Goal: Task Accomplishment & Management: Manage account settings

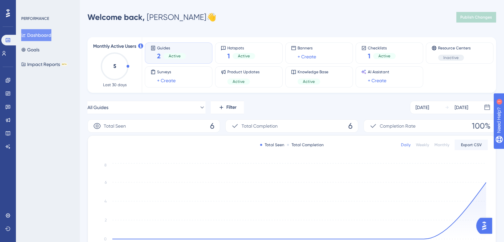
click at [172, 52] on div "2 Active" at bounding box center [171, 55] width 29 height 9
click at [260, 48] on div "Hotspots 1 Active" at bounding box center [249, 52] width 56 height 15
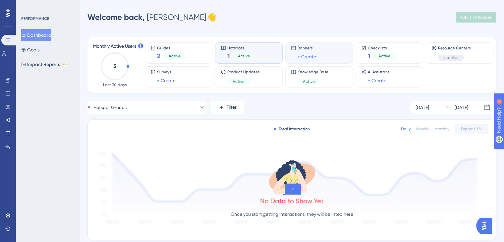
click at [336, 54] on div "Banners + Create" at bounding box center [319, 52] width 56 height 15
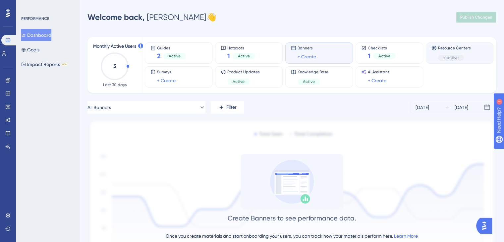
click at [478, 55] on div "Resource Centers Inactive" at bounding box center [459, 52] width 56 height 15
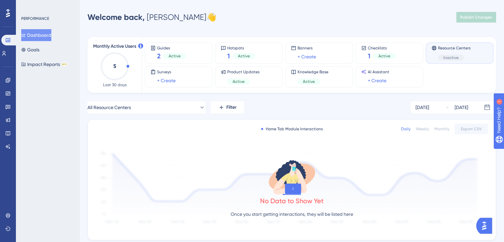
click at [451, 60] on span "Inactive" at bounding box center [450, 57] width 15 height 5
click at [8, 98] on link at bounding box center [7, 93] width 5 height 11
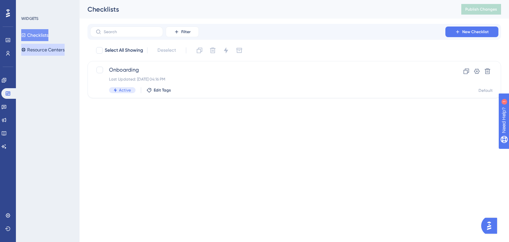
click at [37, 51] on button "Resource Centers" at bounding box center [42, 50] width 43 height 12
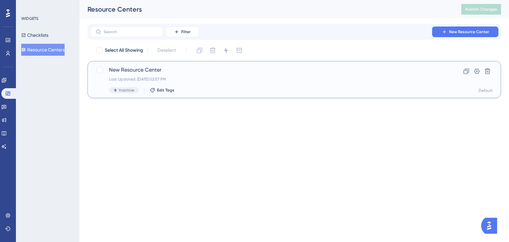
click at [123, 90] on span "Inactive" at bounding box center [126, 89] width 15 height 5
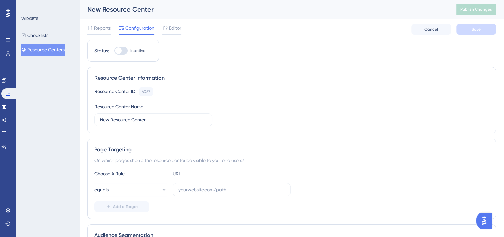
click at [123, 48] on div at bounding box center [120, 51] width 13 height 8
click at [114, 51] on input "Inactive" at bounding box center [114, 51] width 0 height 0
checkbox input "false"
click at [231, 192] on input "text" at bounding box center [231, 189] width 107 height 7
paste input "[URL][DOMAIN_NAME]"
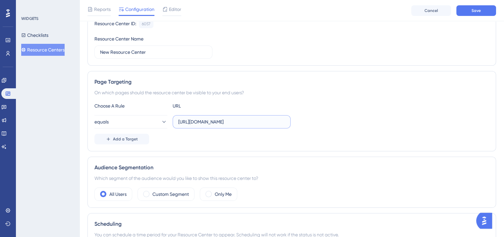
scroll to position [70, 0]
type input "[URL][DOMAIN_NAME]"
click at [127, 140] on span "Add a Target" at bounding box center [125, 138] width 25 height 5
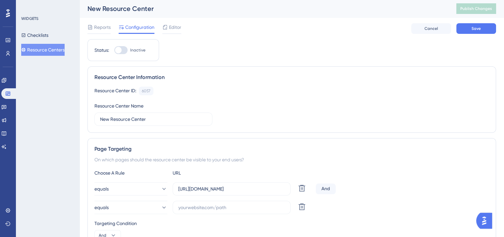
scroll to position [0, 0]
click at [126, 51] on div at bounding box center [120, 51] width 13 height 8
click at [114, 51] on input "Inactive" at bounding box center [114, 51] width 0 height 0
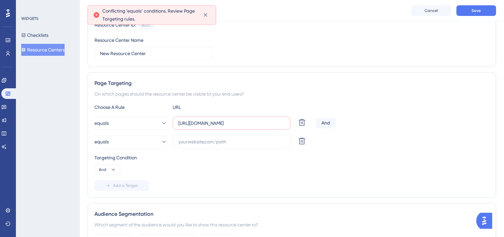
scroll to position [70, 0]
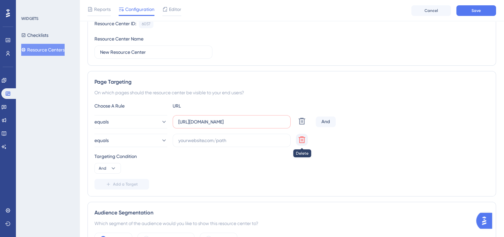
click at [300, 140] on icon at bounding box center [302, 139] width 7 height 7
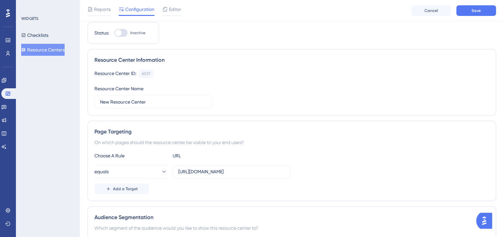
scroll to position [0, 0]
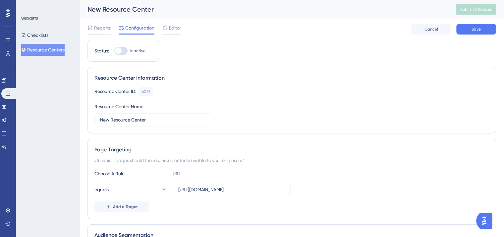
click at [122, 52] on div at bounding box center [120, 51] width 13 height 8
click at [114, 51] on input "Inactive" at bounding box center [114, 51] width 0 height 0
checkbox input "true"
click at [466, 33] on button "Save" at bounding box center [476, 29] width 40 height 11
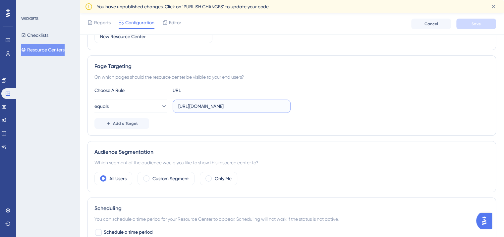
scroll to position [0, 105]
drag, startPoint x: 245, startPoint y: 108, endPoint x: 332, endPoint y: 111, distance: 86.9
click at [332, 111] on div "equals https://test-userguiding-1.assetbank.app/assetbank-test-userguiding-1/ac…" at bounding box center [291, 105] width 395 height 13
click at [286, 107] on label "[URL][DOMAIN_NAME]" at bounding box center [232, 105] width 118 height 13
click at [285, 107] on input "[URL][DOMAIN_NAME]" at bounding box center [231, 105] width 107 height 7
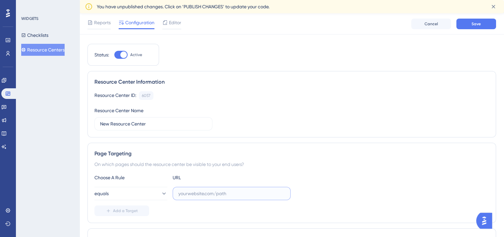
scroll to position [0, 0]
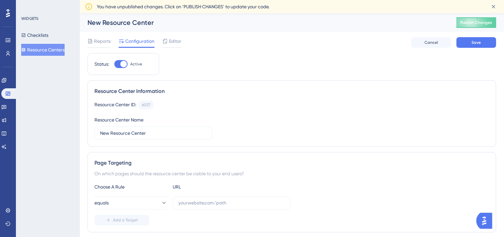
click at [116, 64] on div at bounding box center [120, 64] width 13 height 8
click at [114, 64] on input "Active" at bounding box center [114, 64] width 0 height 0
checkbox input "false"
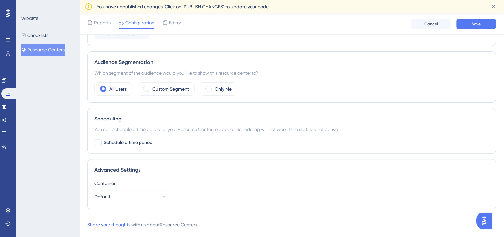
scroll to position [200, 0]
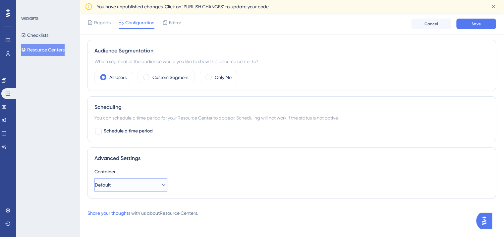
click at [160, 184] on icon at bounding box center [163, 184] width 7 height 7
click at [154, 187] on button "Default" at bounding box center [130, 184] width 73 height 13
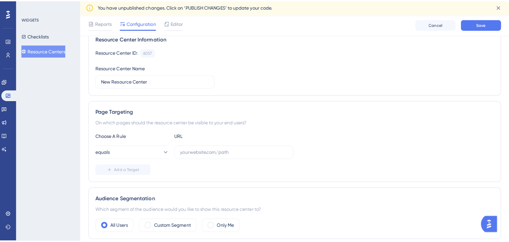
scroll to position [0, 0]
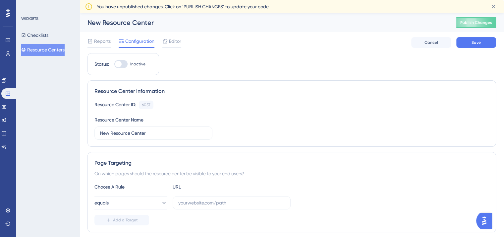
click at [55, 51] on button "Resource Centers" at bounding box center [42, 50] width 43 height 12
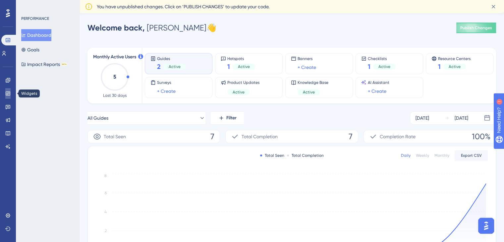
click at [9, 94] on icon at bounding box center [7, 93] width 5 height 5
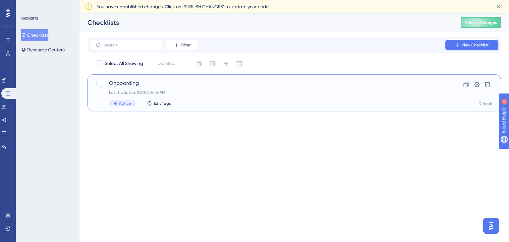
click at [133, 86] on span "Onboarding" at bounding box center [267, 83] width 317 height 8
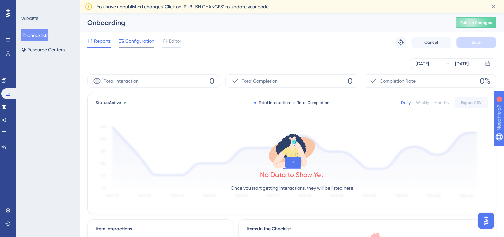
click at [139, 43] on span "Configuration" at bounding box center [139, 41] width 29 height 8
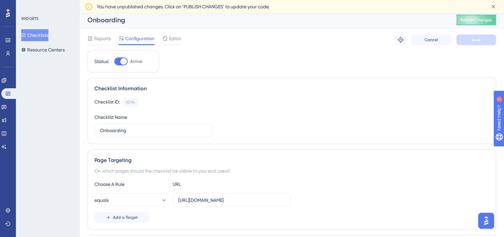
scroll to position [2, 0]
click at [58, 47] on button "Resource Centers" at bounding box center [42, 50] width 43 height 12
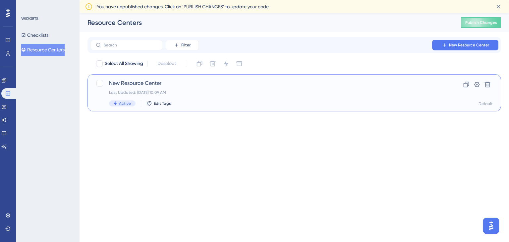
click at [134, 83] on span "New Resource Center" at bounding box center [267, 83] width 317 height 8
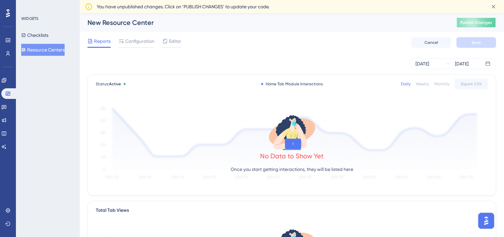
click at [477, 26] on button "Publish Changes" at bounding box center [476, 22] width 40 height 11
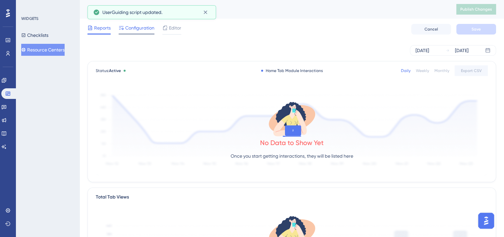
click at [142, 29] on span "Configuration" at bounding box center [139, 28] width 29 height 8
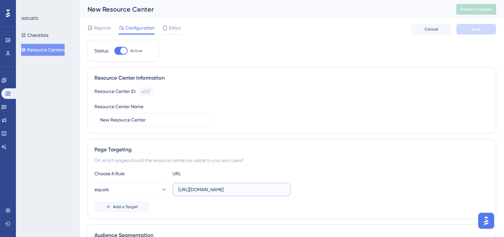
drag, startPoint x: 244, startPoint y: 188, endPoint x: 77, endPoint y: 185, distance: 166.7
click at [80, 185] on div "Performance Users Engagement Widgets Feedback Product Updates Knowledge Base AI…" at bounding box center [292, 206] width 424 height 412
click at [11, 54] on link at bounding box center [7, 53] width 5 height 11
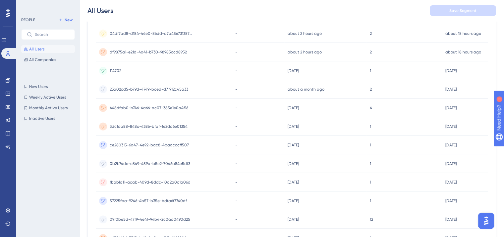
scroll to position [198, 0]
click at [10, 209] on icon at bounding box center [7, 209] width 5 height 5
